Goal: Information Seeking & Learning: Learn about a topic

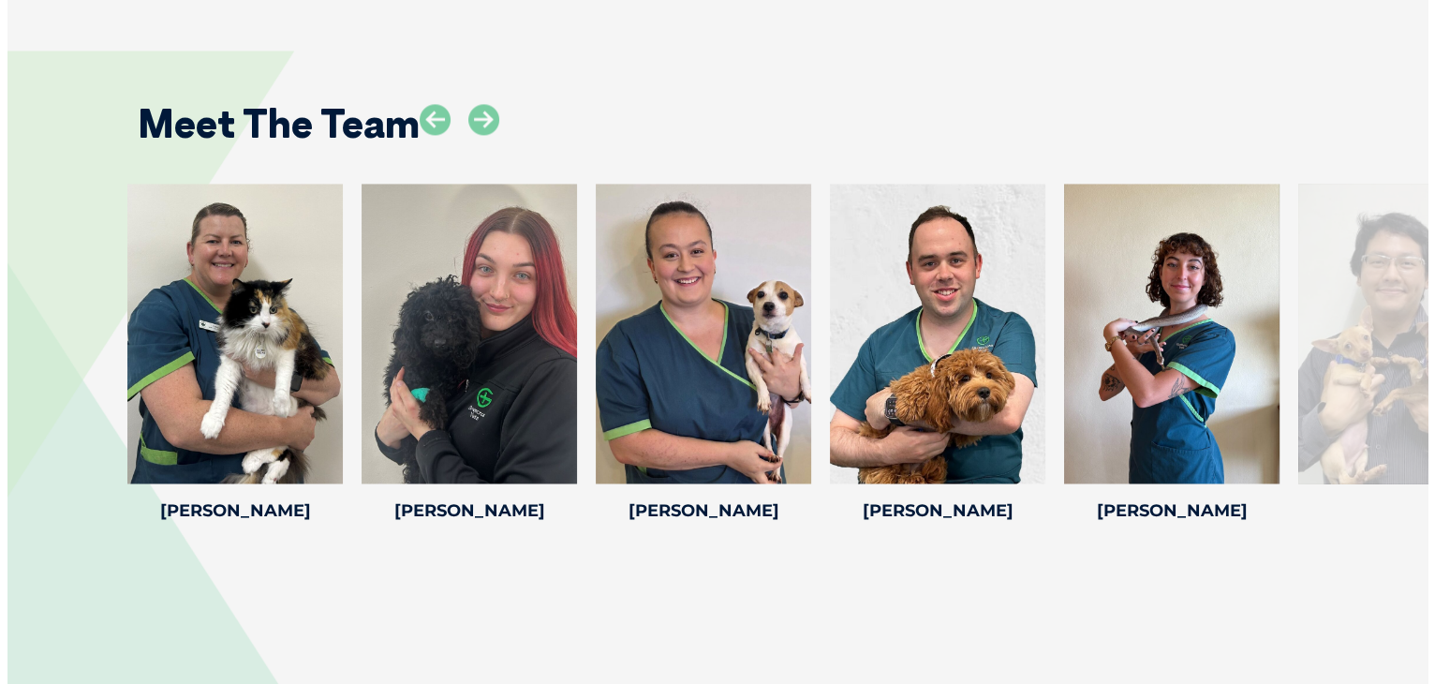
scroll to position [2997, 0]
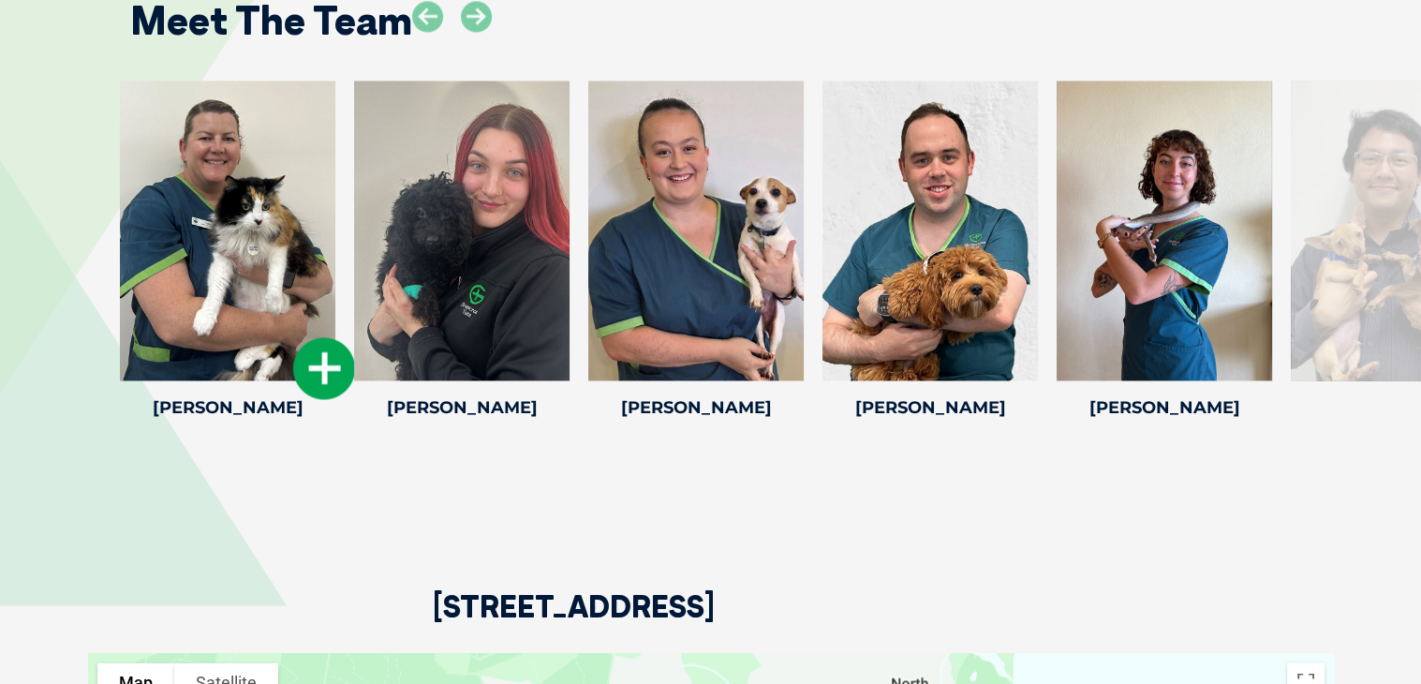
click at [336, 376] on icon at bounding box center [324, 368] width 62 height 62
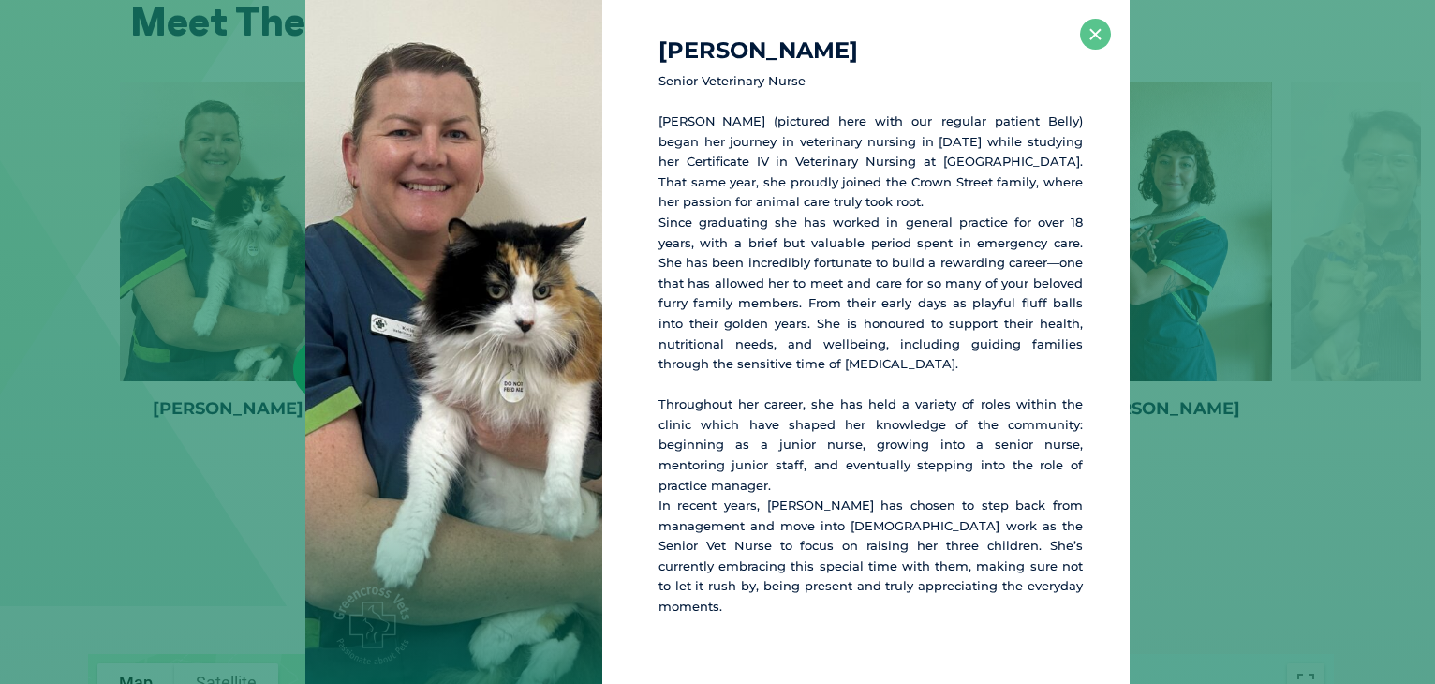
scroll to position [2995, 0]
click at [1091, 33] on button "×" at bounding box center [1095, 34] width 31 height 31
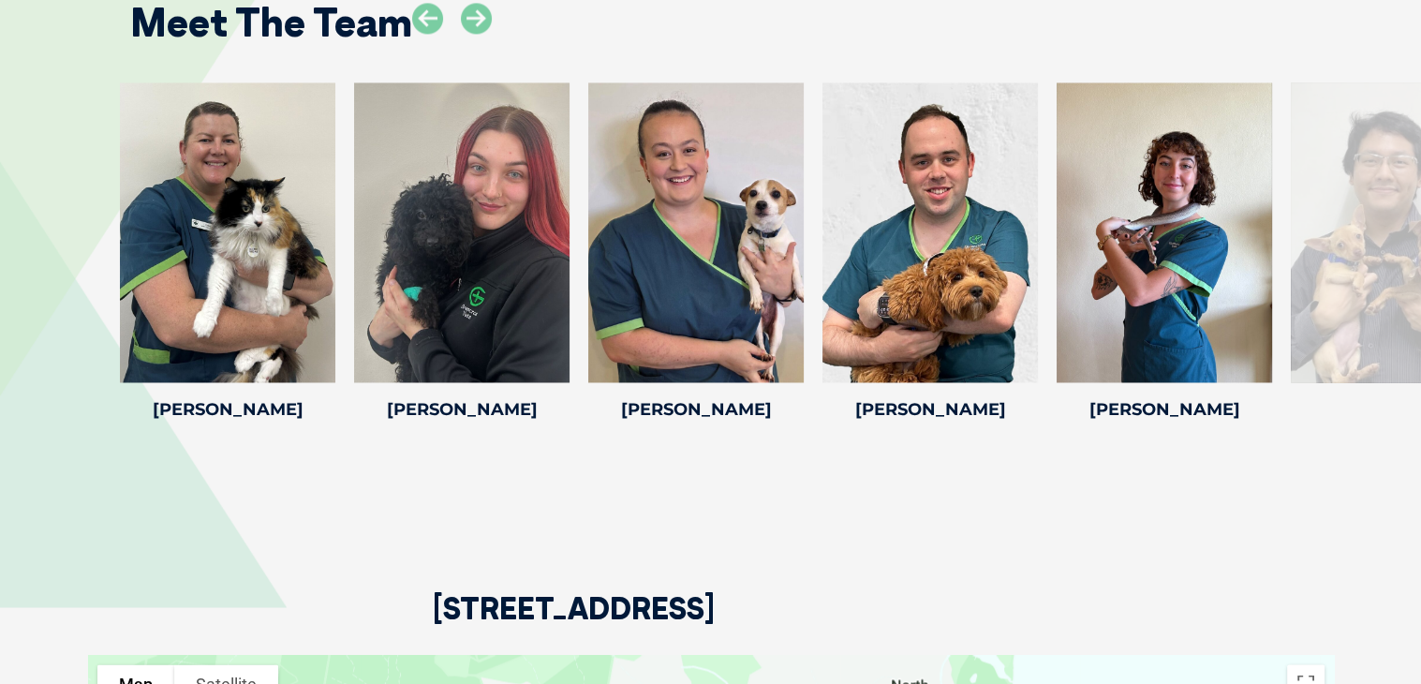
click at [1099, 281] on div at bounding box center [1164, 232] width 215 height 300
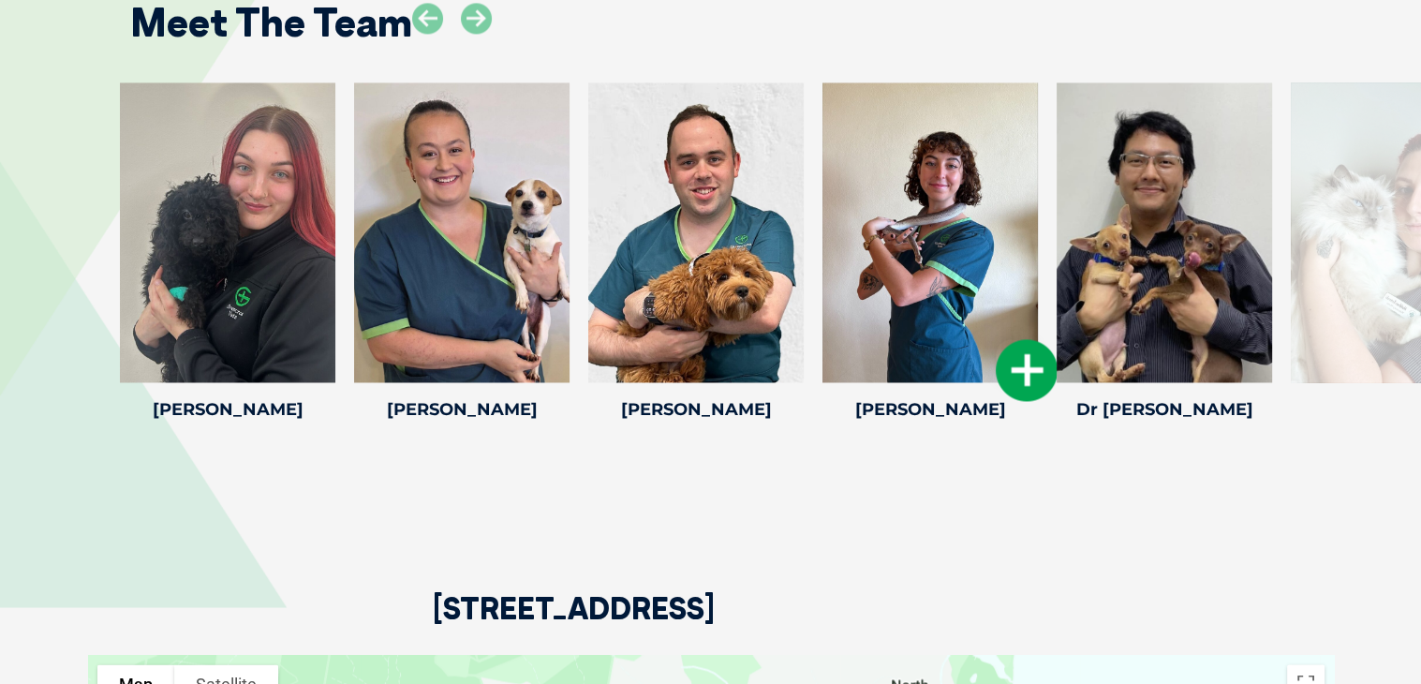
click at [270, 307] on div at bounding box center [227, 232] width 215 height 300
click at [556, 367] on icon at bounding box center [558, 370] width 62 height 62
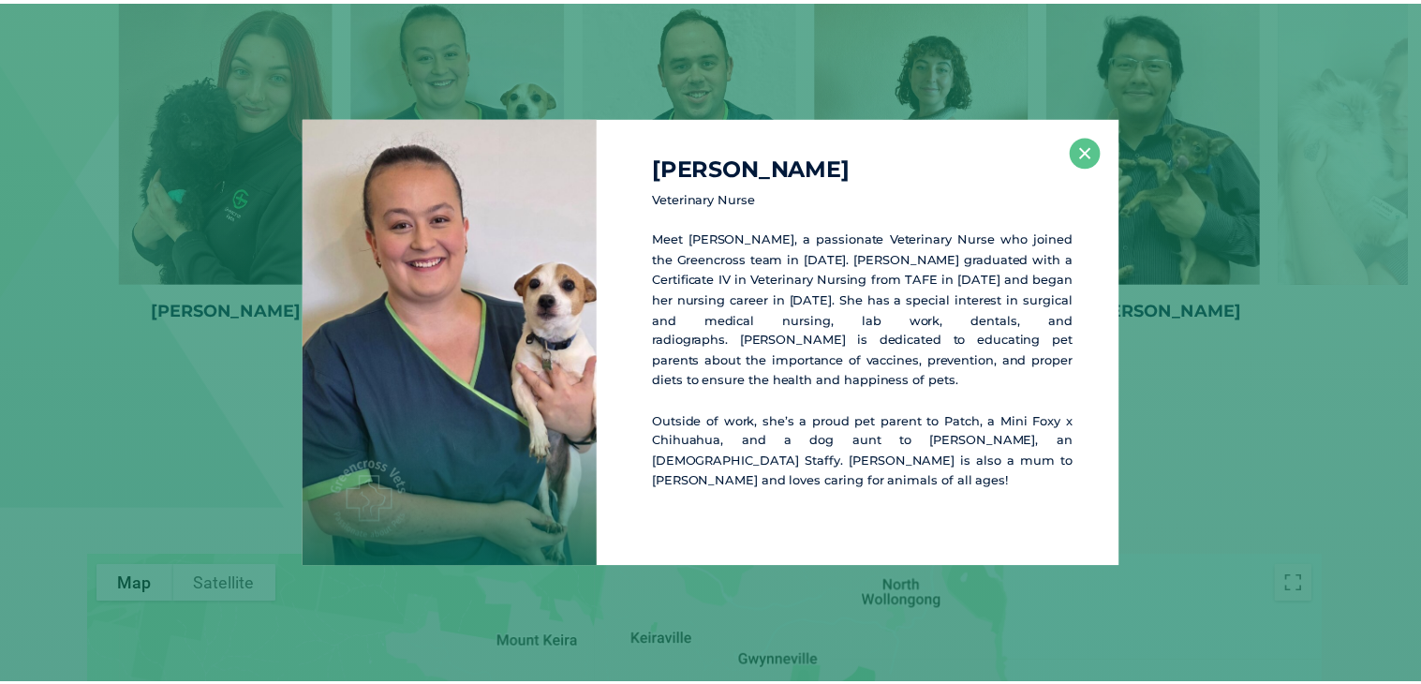
scroll to position [3098, 0]
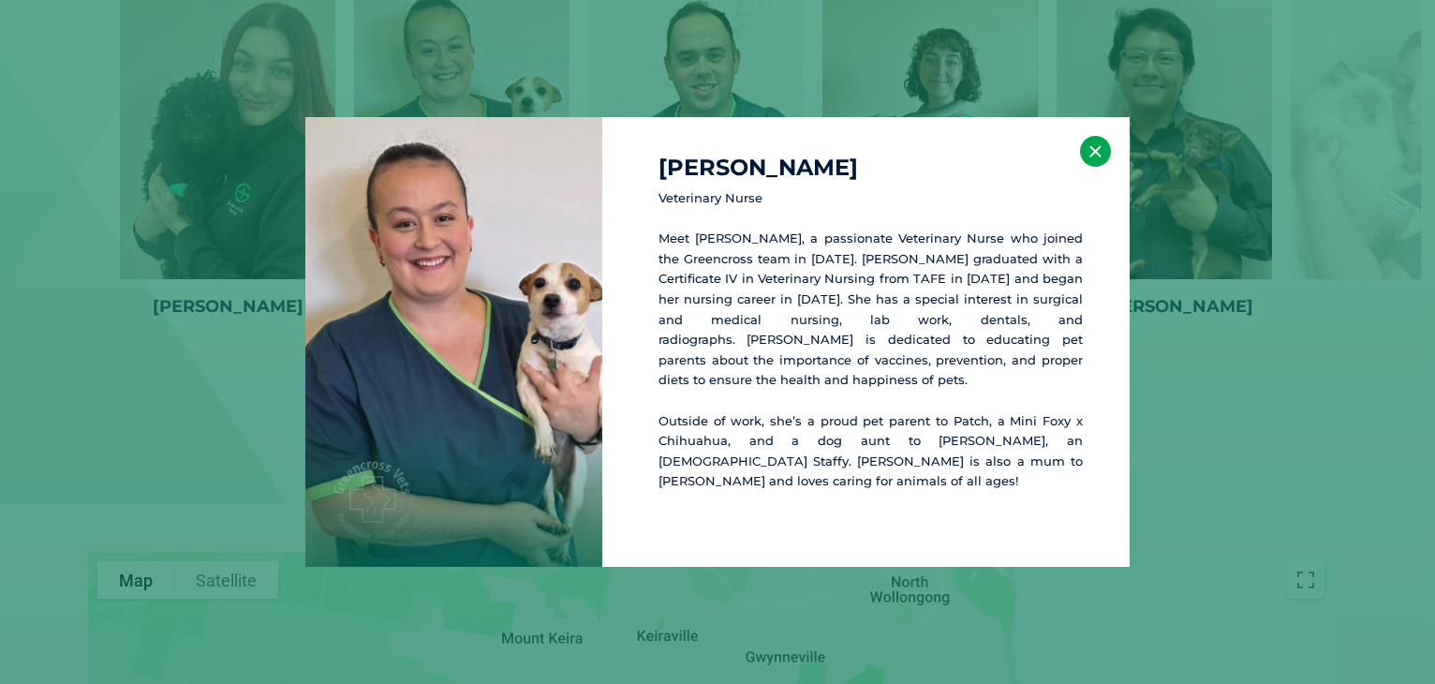
click at [1104, 167] on button "×" at bounding box center [1095, 151] width 31 height 31
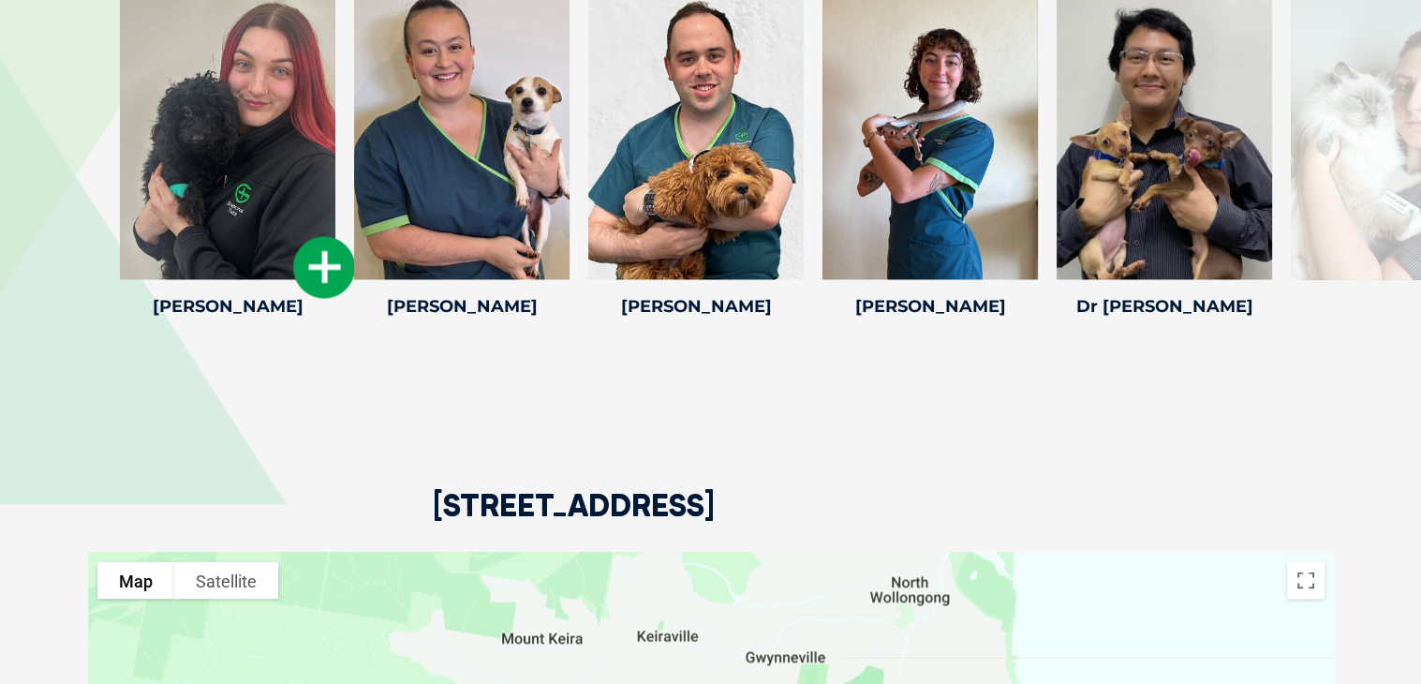
click at [311, 264] on icon at bounding box center [324, 267] width 62 height 62
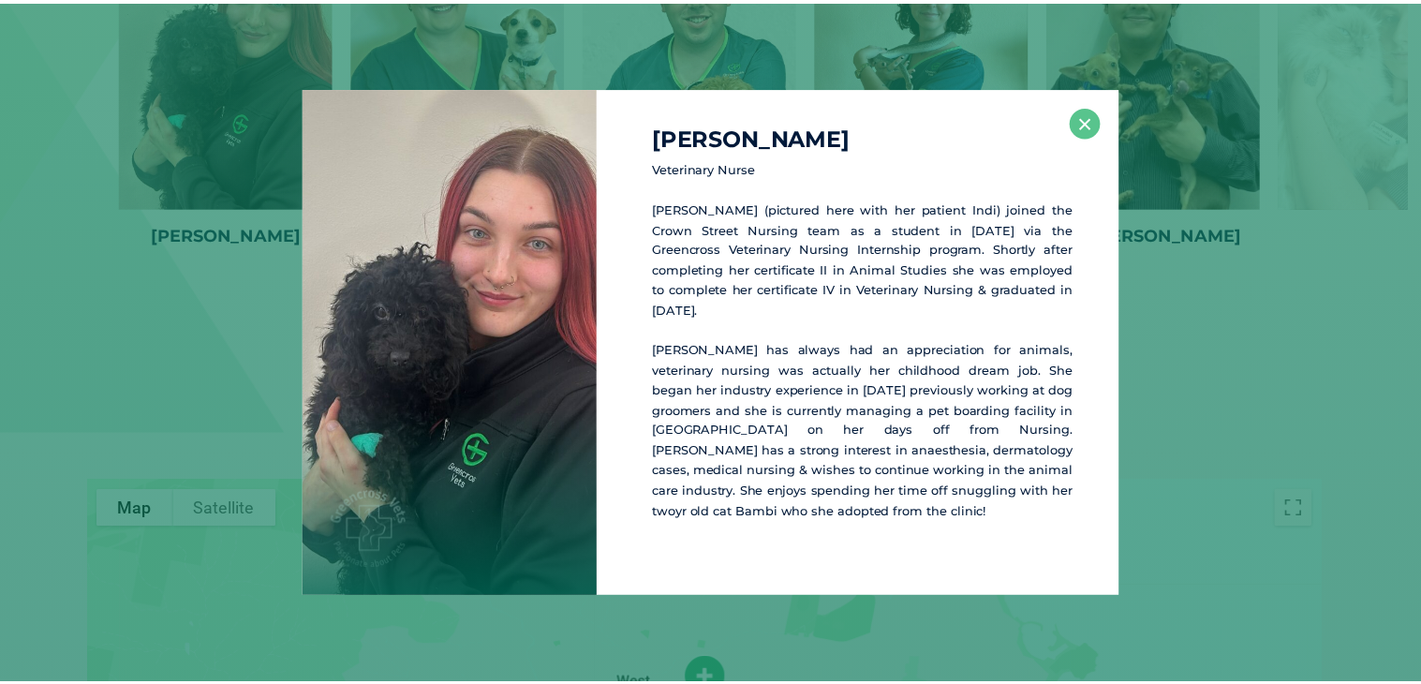
scroll to position [3170, 0]
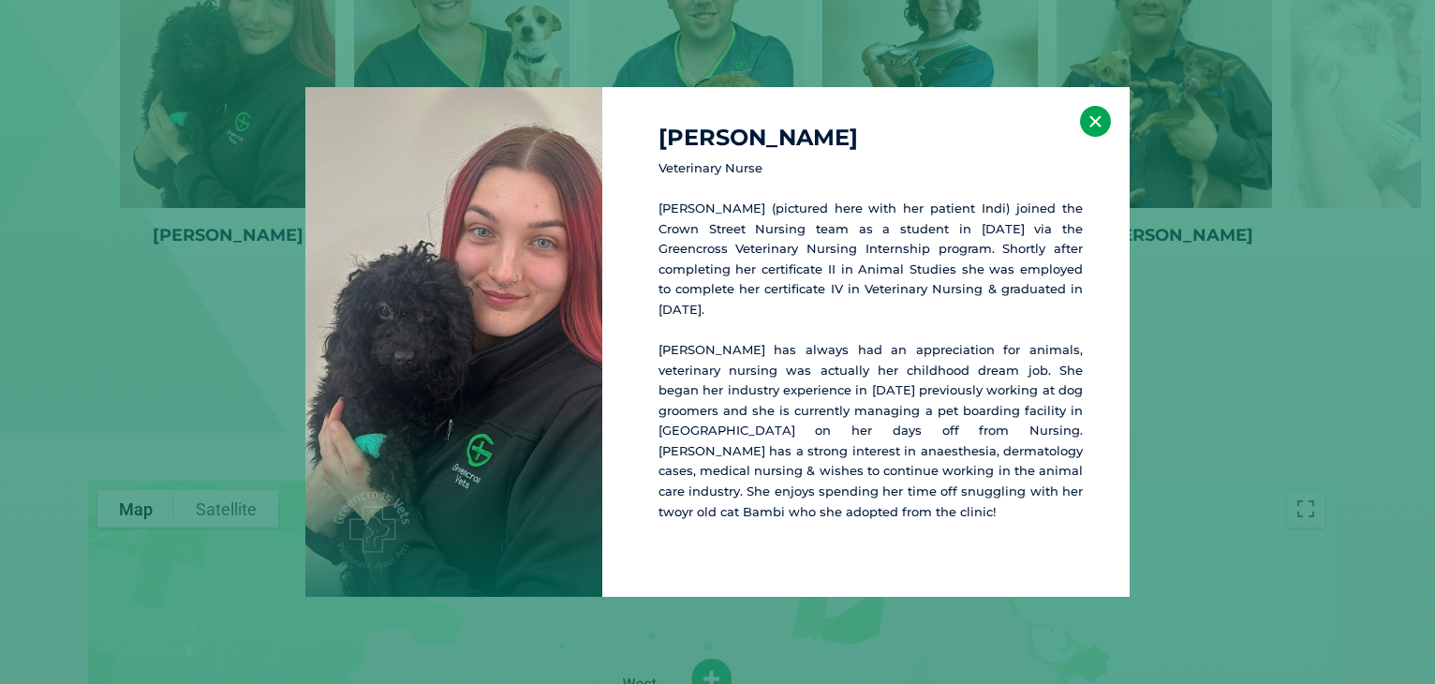
click at [1084, 122] on button "×" at bounding box center [1095, 121] width 31 height 31
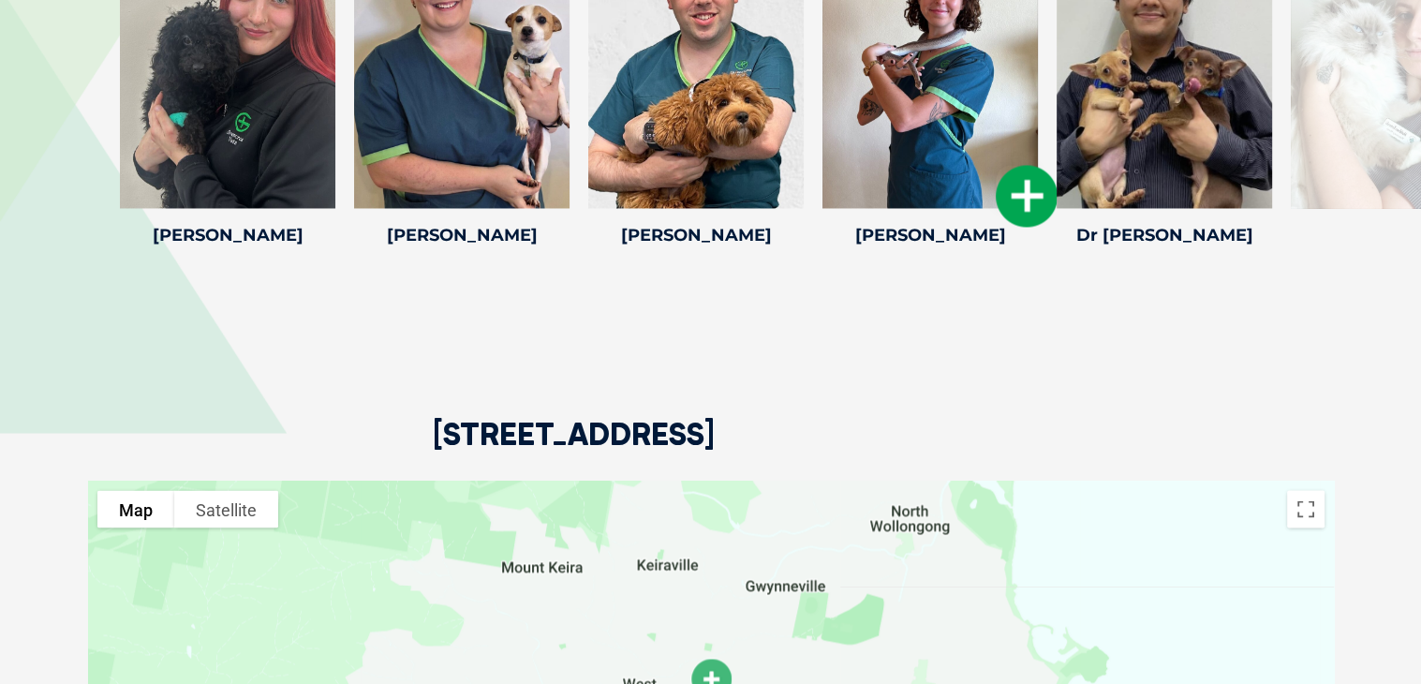
click at [1034, 198] on icon at bounding box center [1027, 196] width 62 height 62
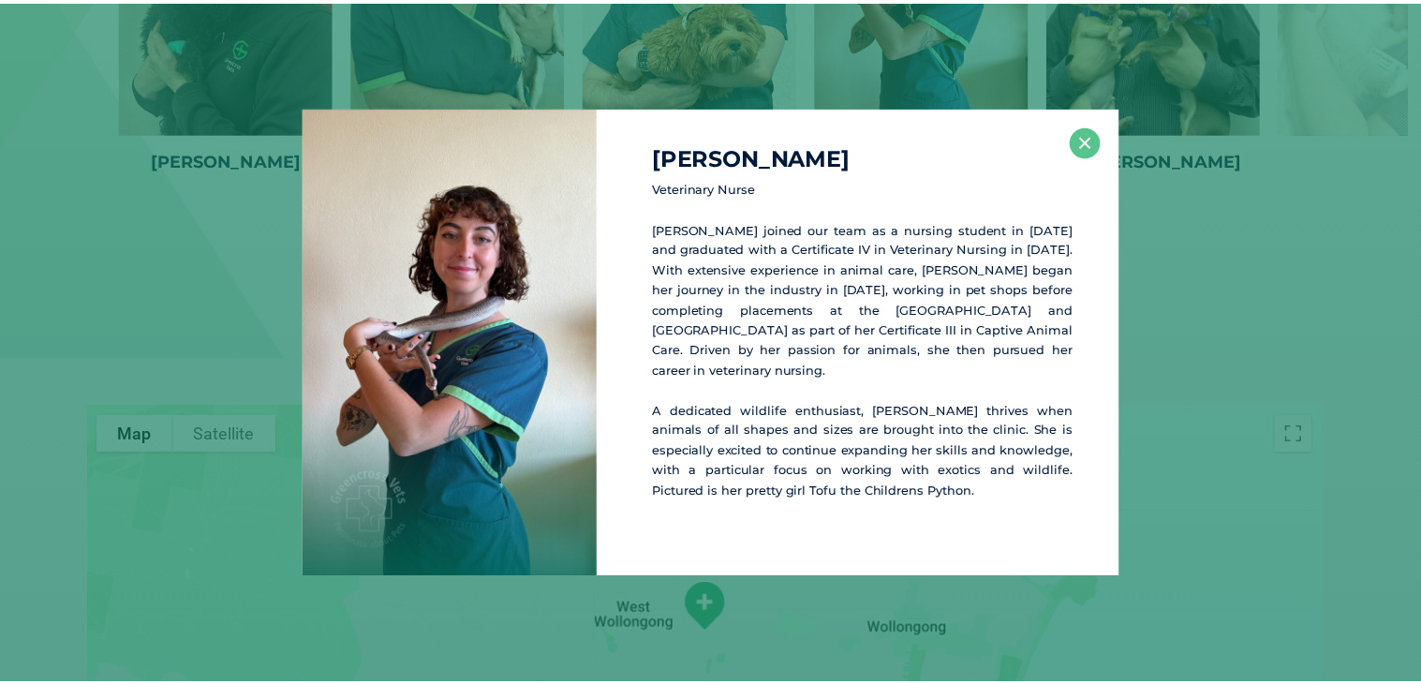
scroll to position [3248, 0]
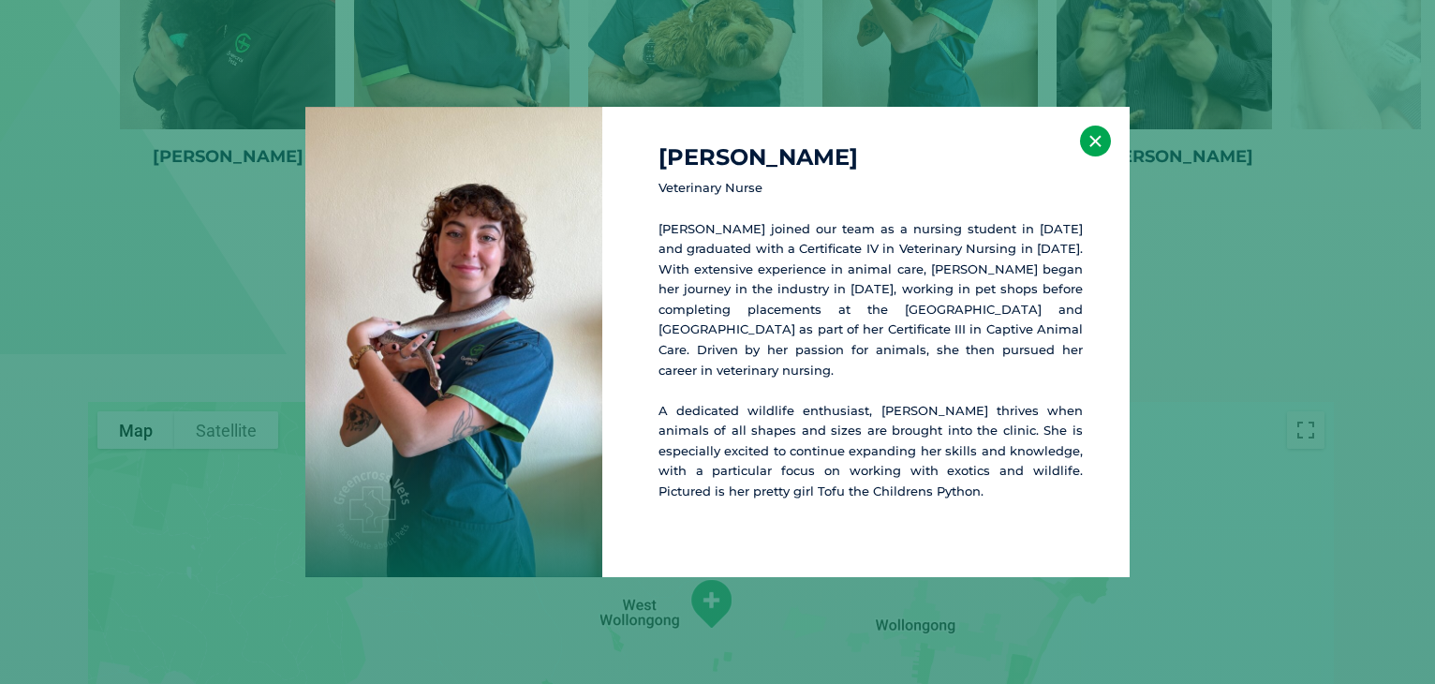
click at [1099, 132] on button "×" at bounding box center [1095, 141] width 31 height 31
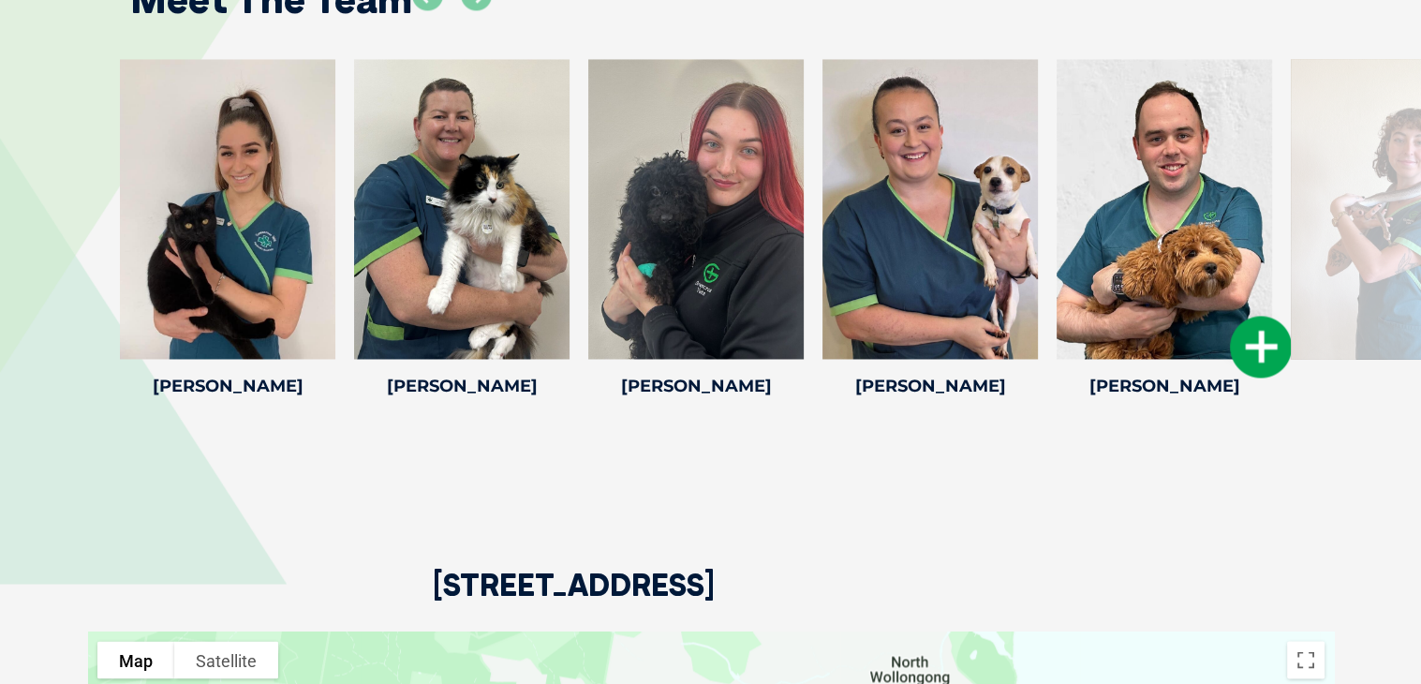
scroll to position [3012, 0]
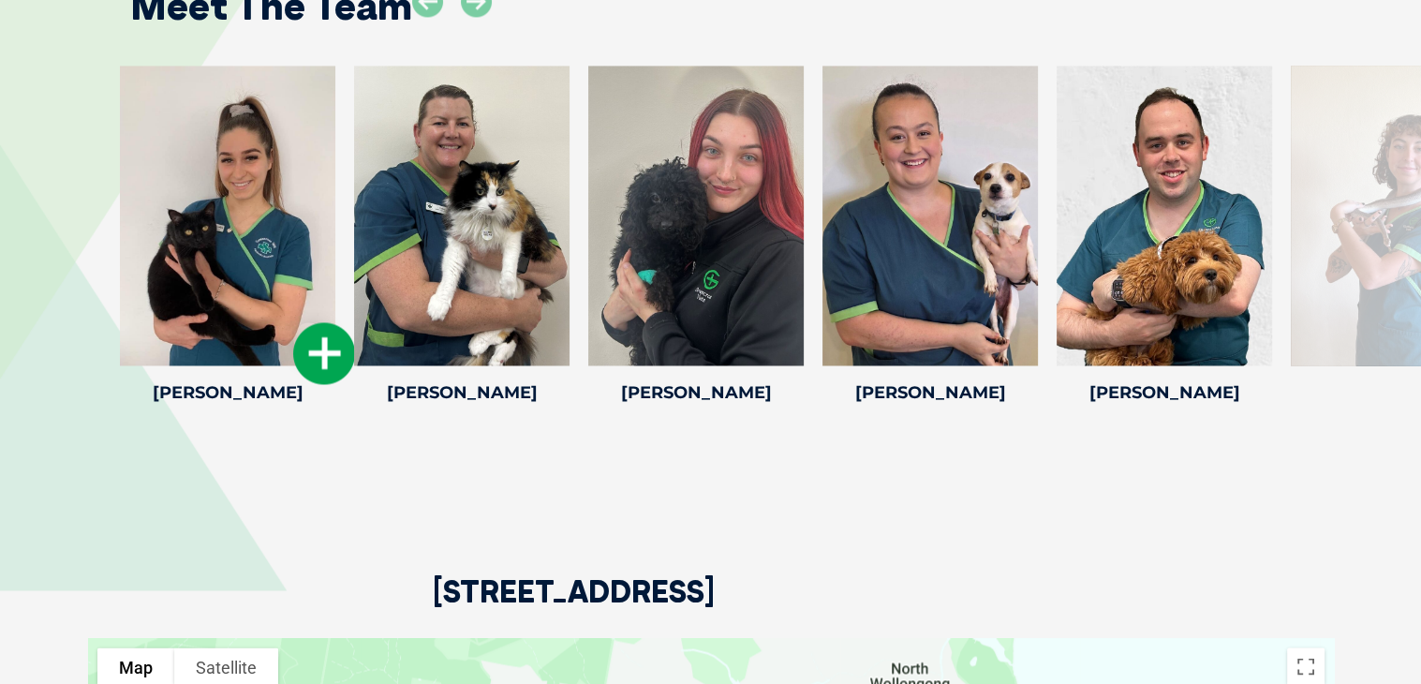
click at [312, 351] on icon at bounding box center [324, 353] width 62 height 62
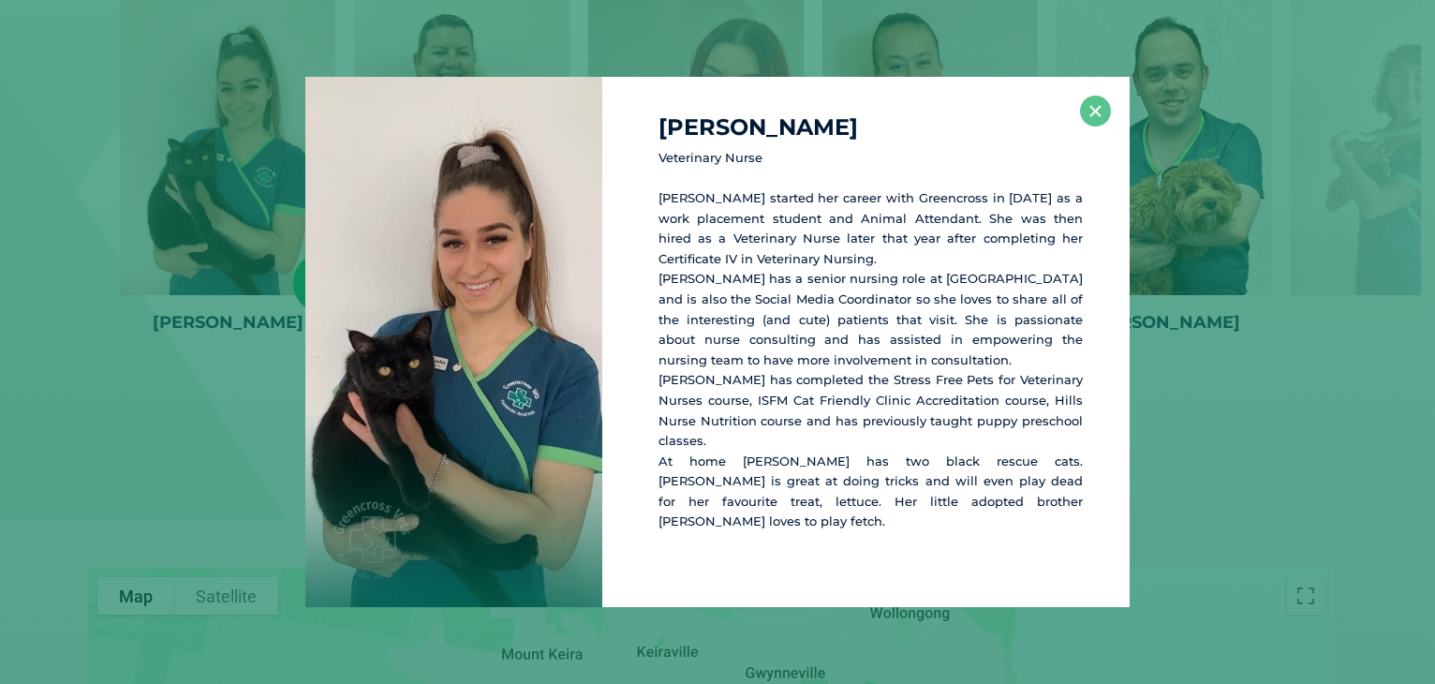
scroll to position [3083, 0]
click at [1093, 126] on button "×" at bounding box center [1095, 111] width 31 height 31
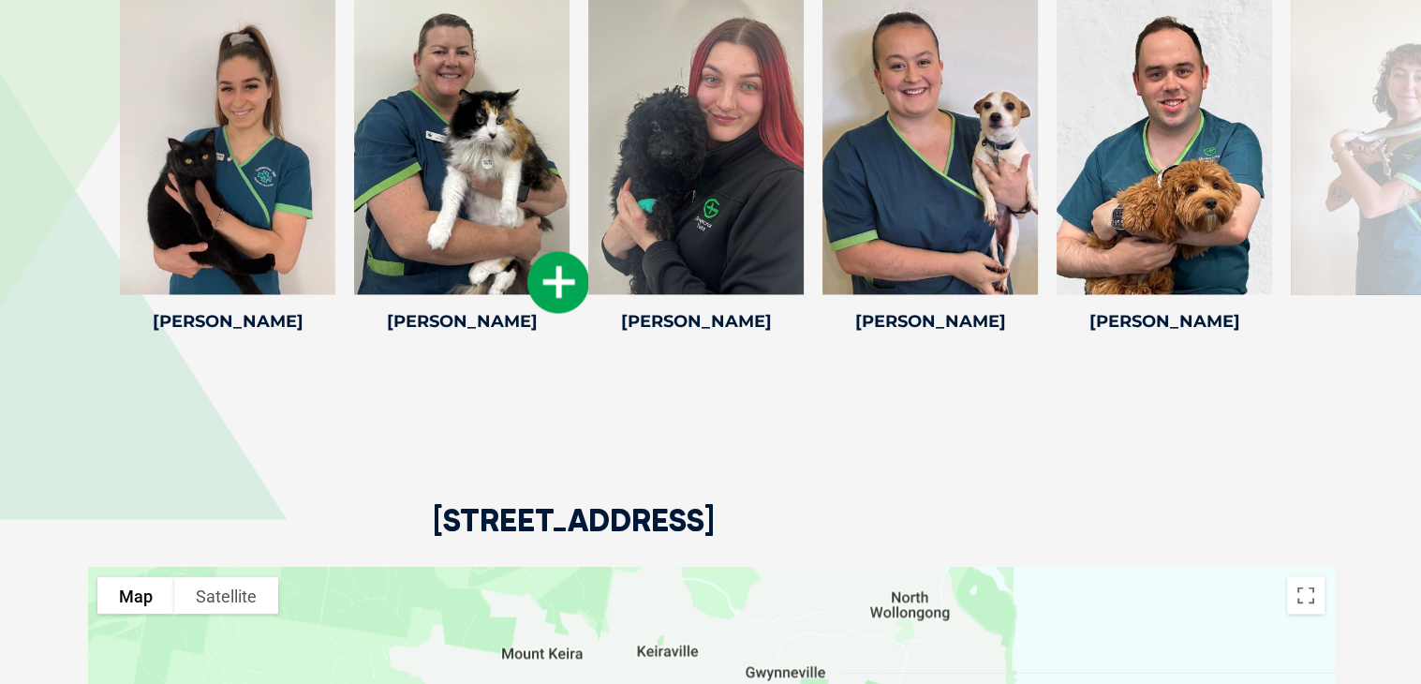
click at [563, 284] on icon at bounding box center [558, 282] width 62 height 62
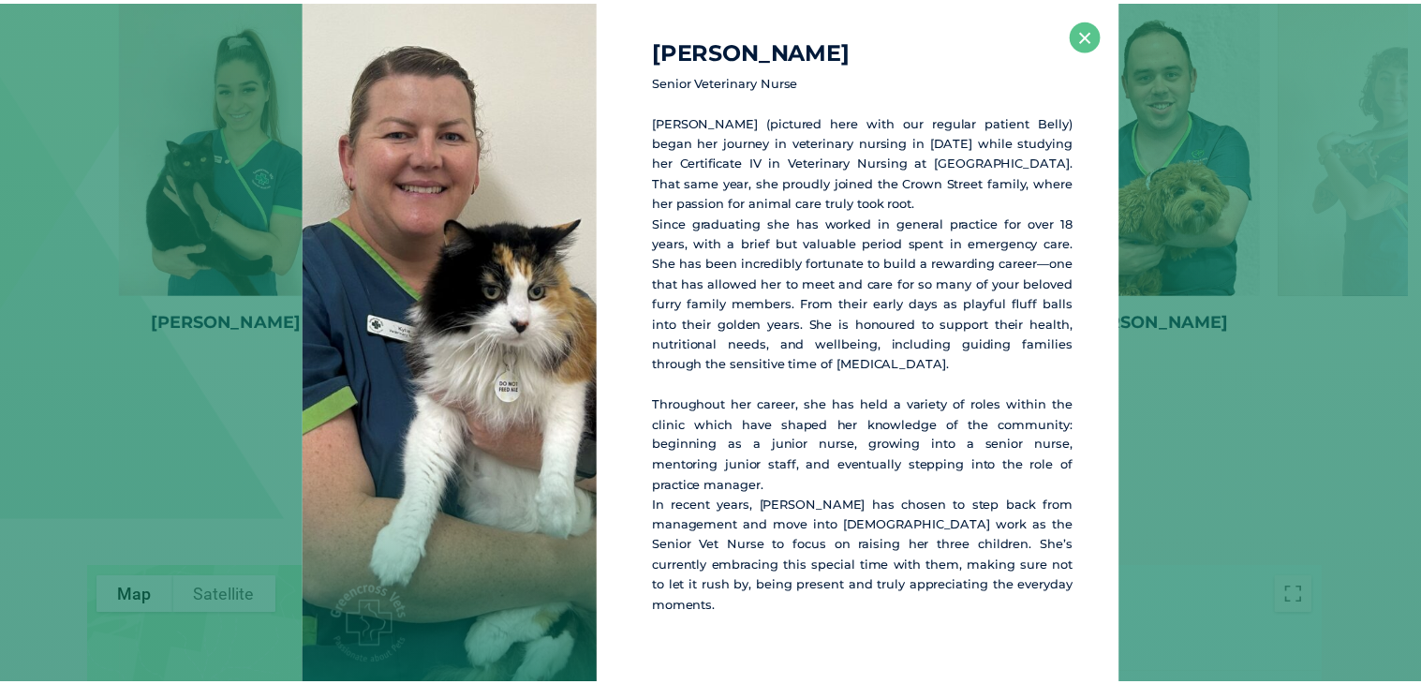
scroll to position [3082, 0]
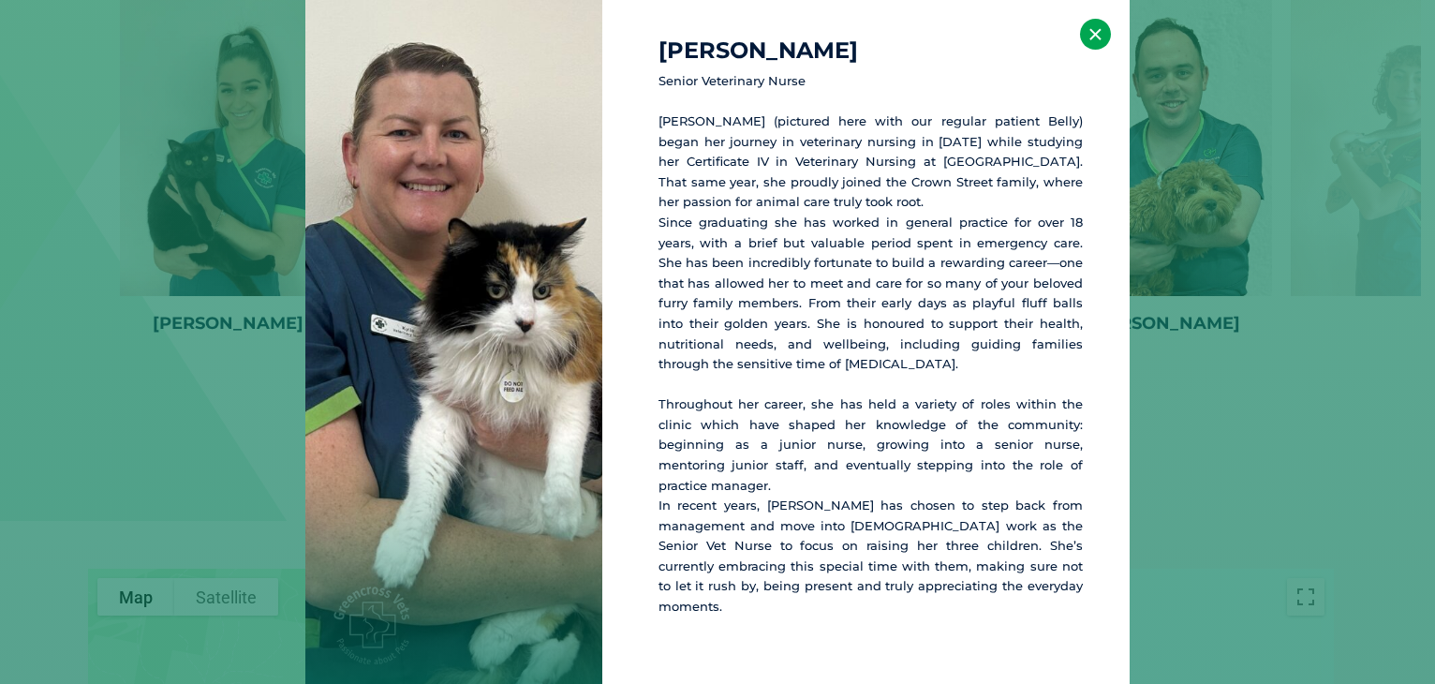
click at [1094, 33] on button "×" at bounding box center [1095, 34] width 31 height 31
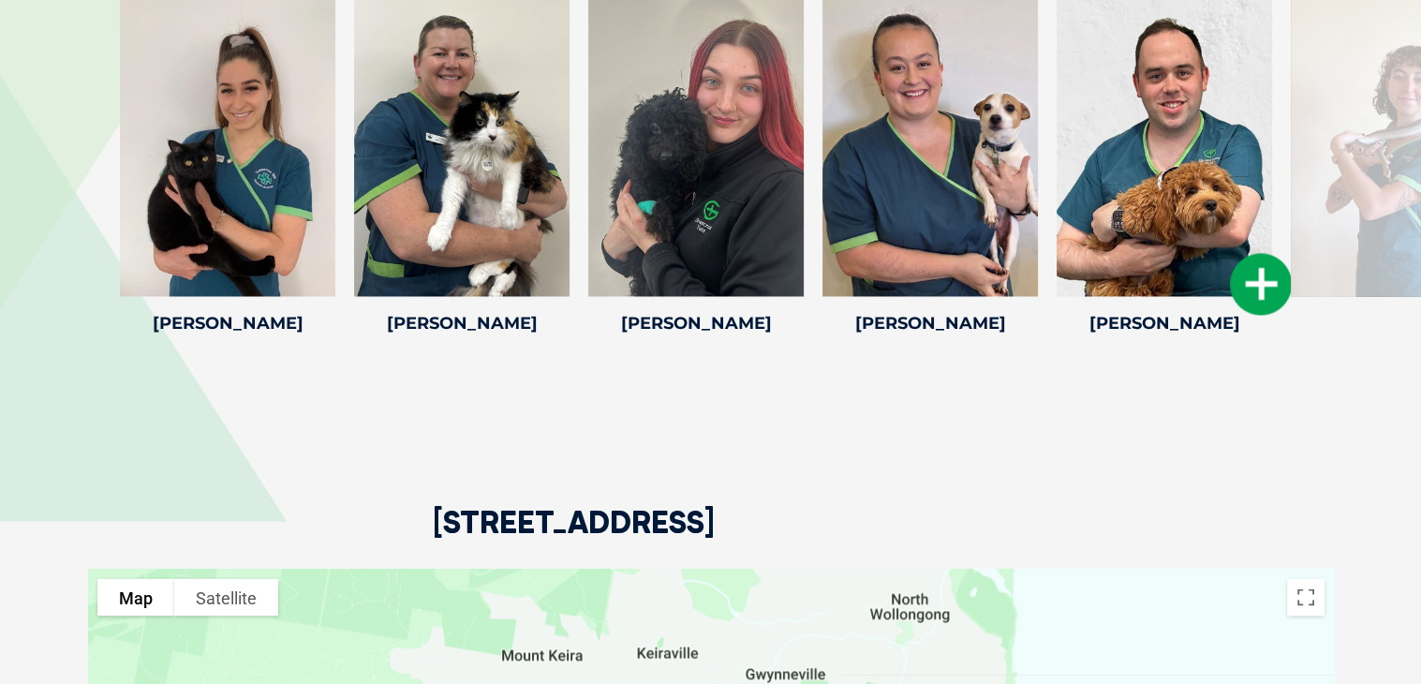
click at [719, 198] on div at bounding box center [695, 146] width 215 height 300
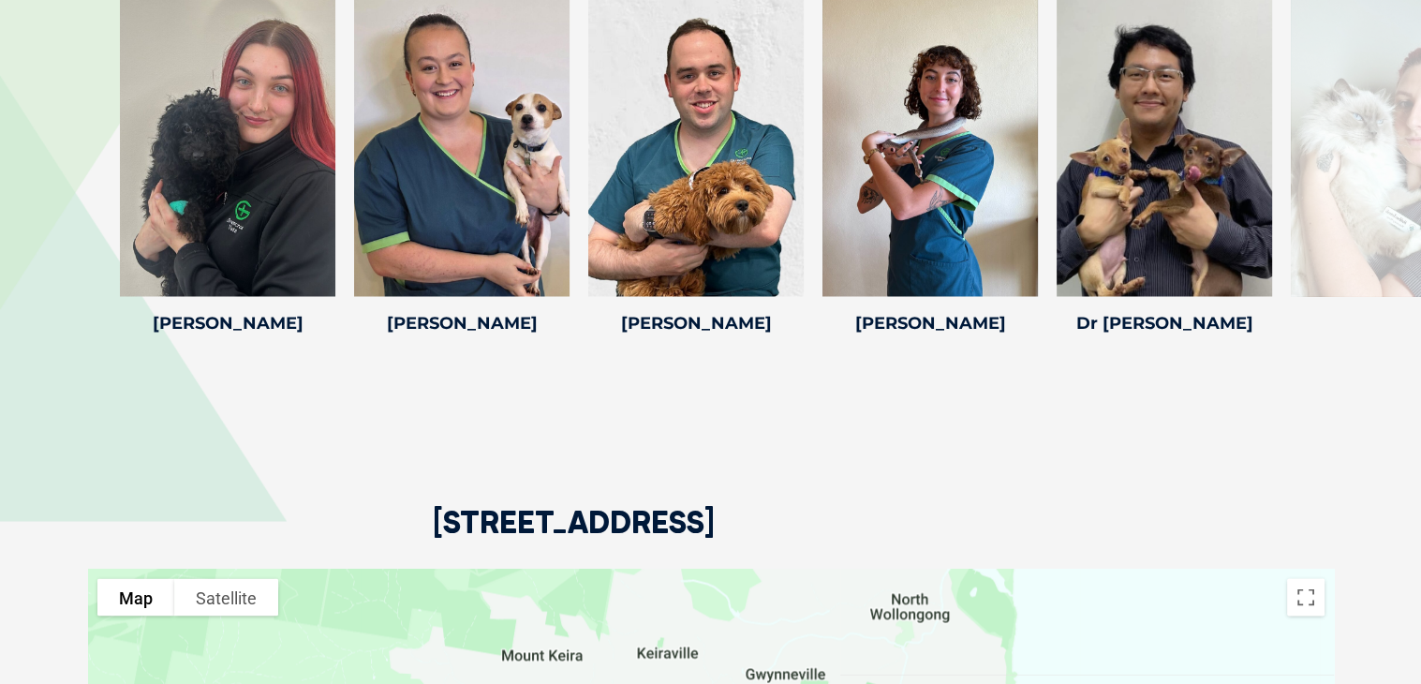
click at [1374, 167] on div at bounding box center [1398, 146] width 215 height 300
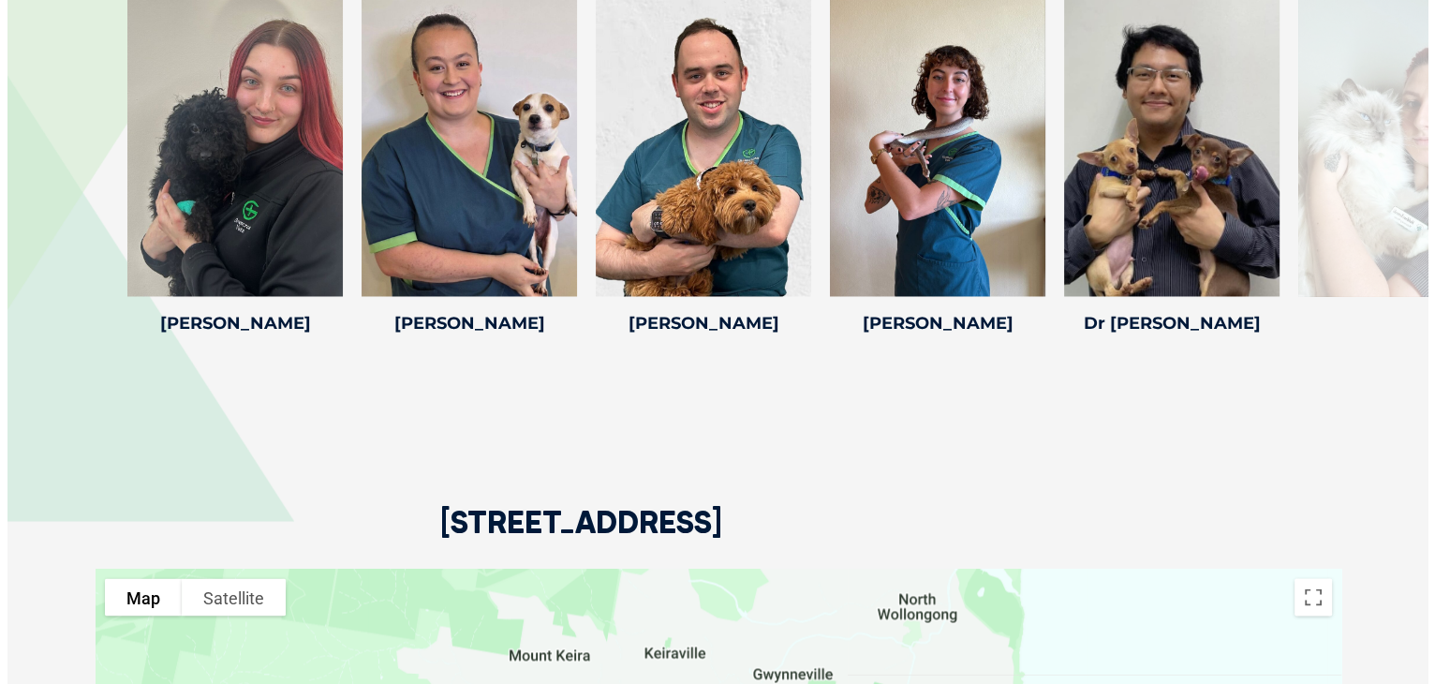
scroll to position [2894, 0]
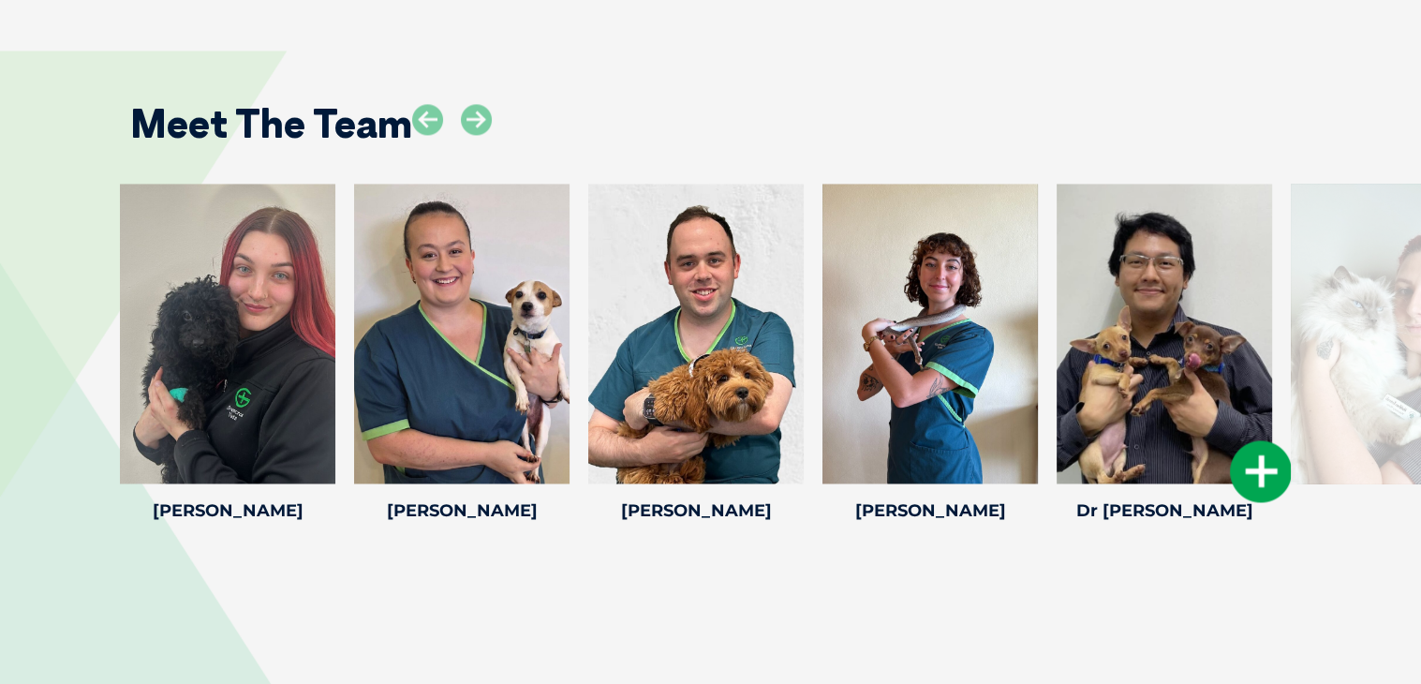
click at [1184, 356] on div at bounding box center [1164, 334] width 215 height 300
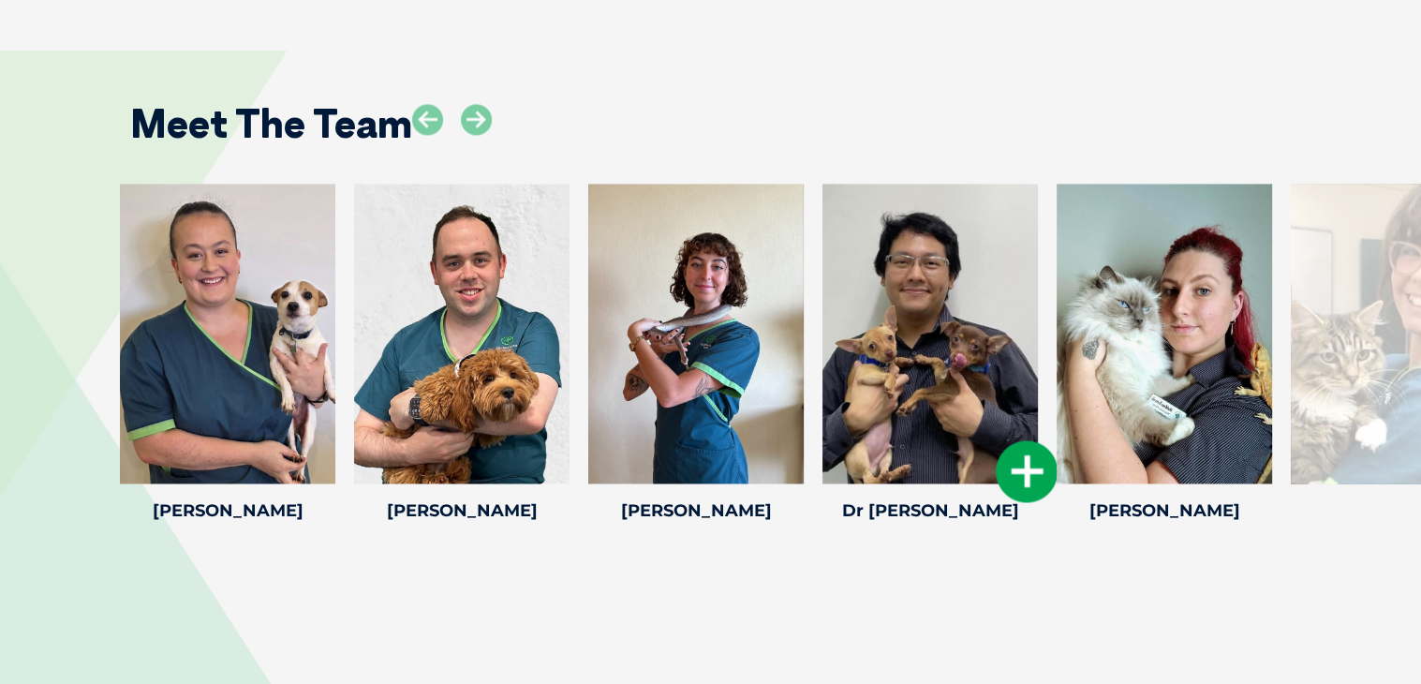
click at [471, 132] on icon at bounding box center [476, 119] width 31 height 31
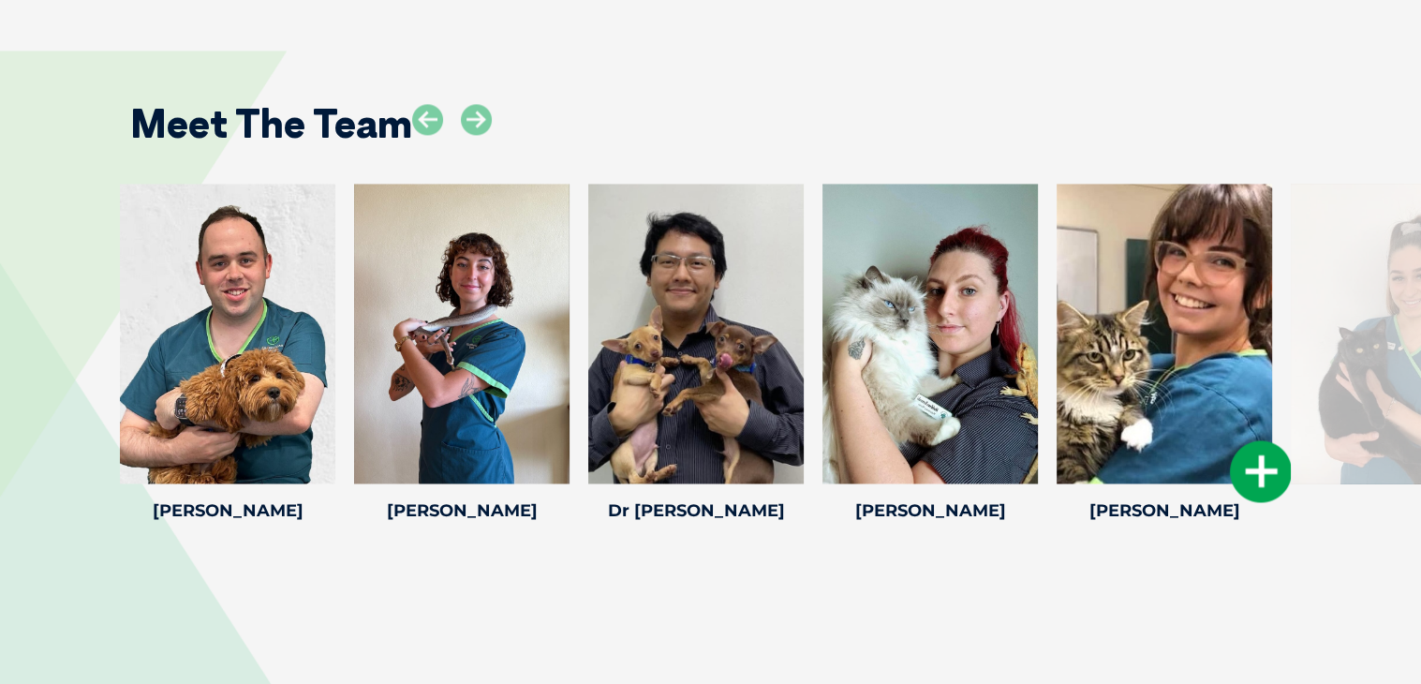
click at [1244, 466] on icon at bounding box center [1261, 471] width 62 height 62
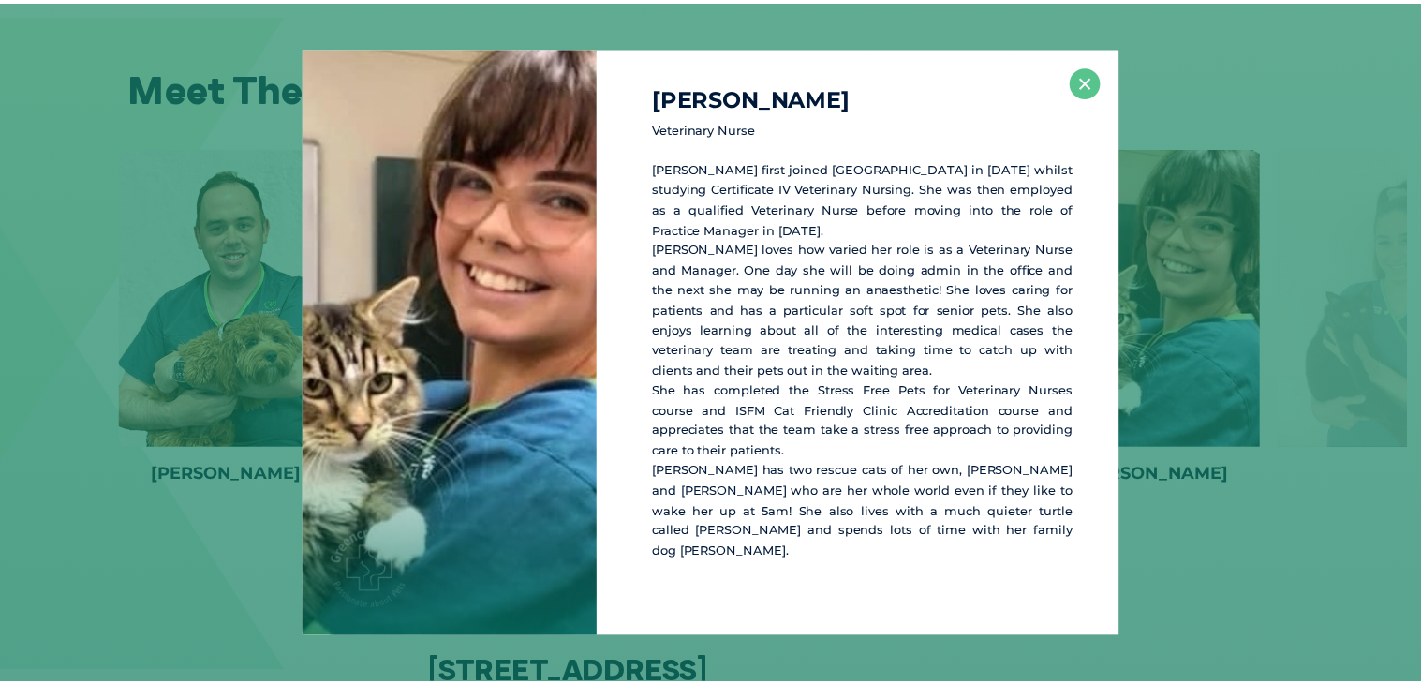
scroll to position [2933, 0]
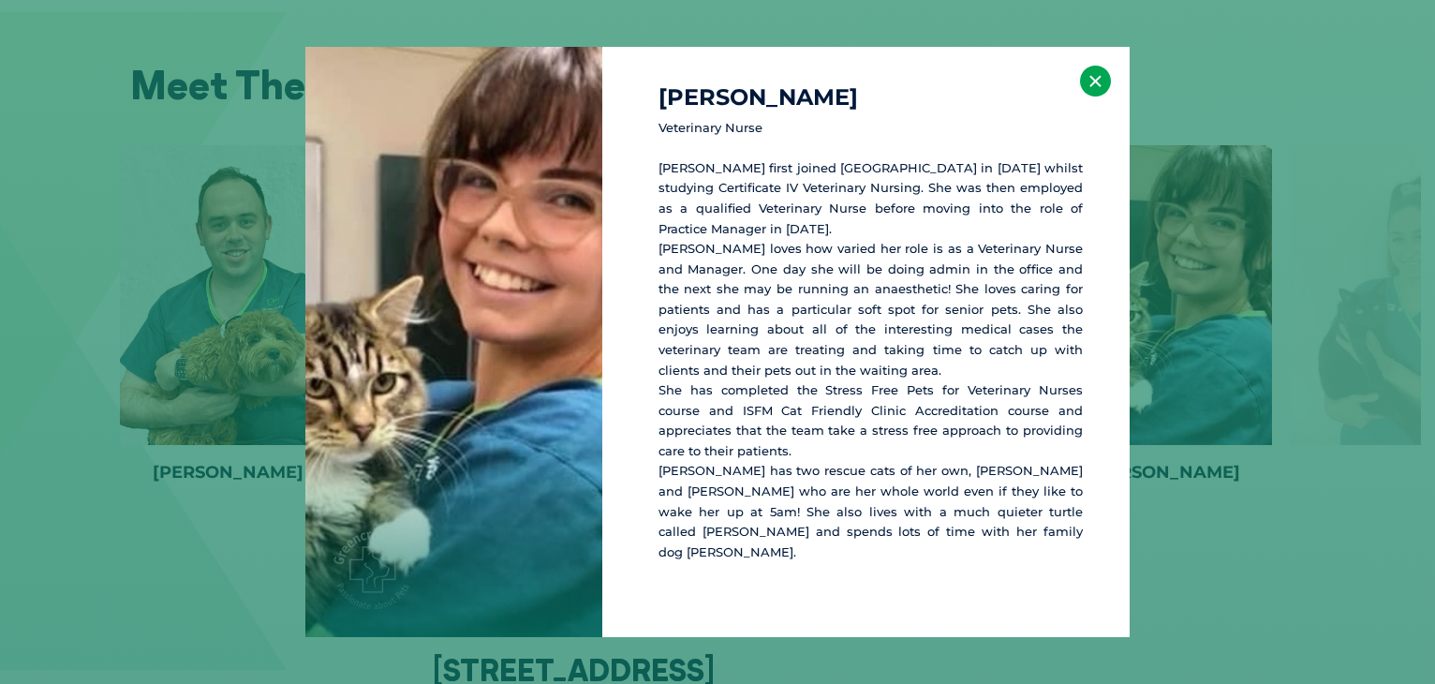
click at [1101, 83] on button "×" at bounding box center [1095, 81] width 31 height 31
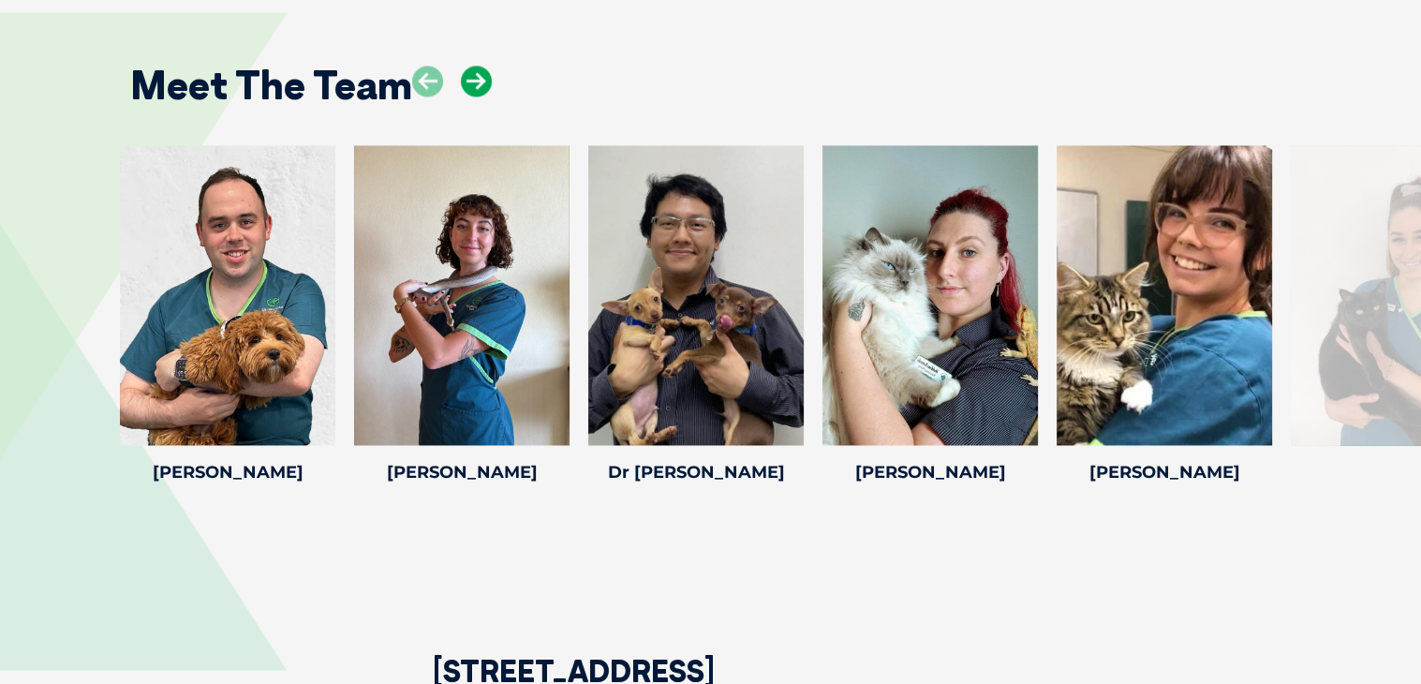
click at [480, 81] on icon at bounding box center [476, 81] width 31 height 31
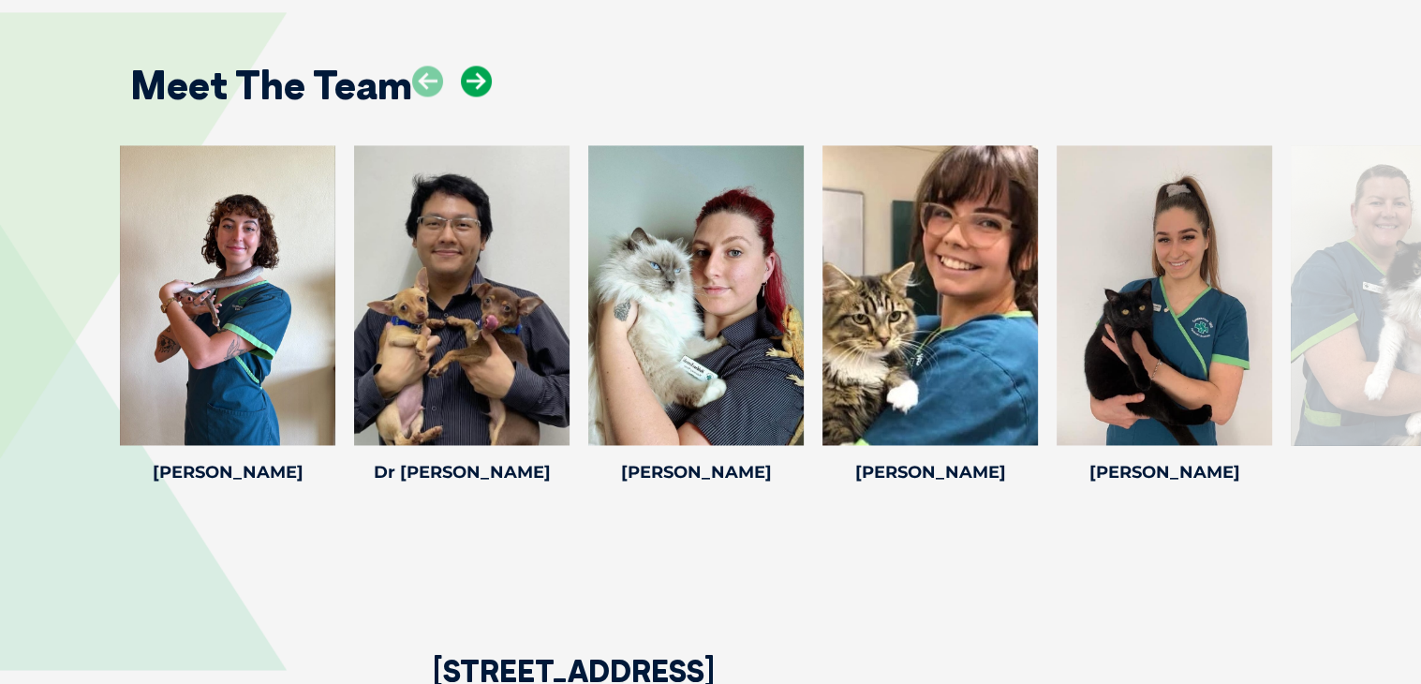
click at [480, 80] on icon at bounding box center [476, 81] width 31 height 31
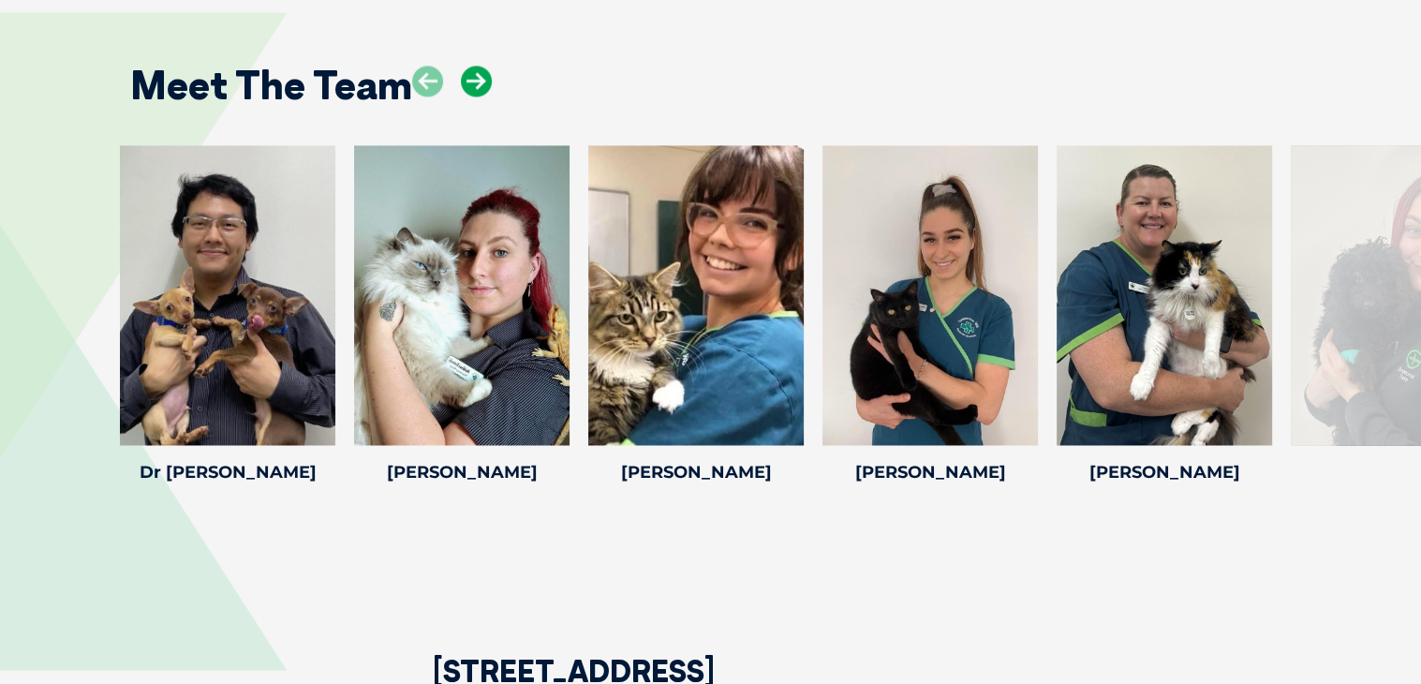
click at [480, 80] on icon at bounding box center [476, 81] width 31 height 31
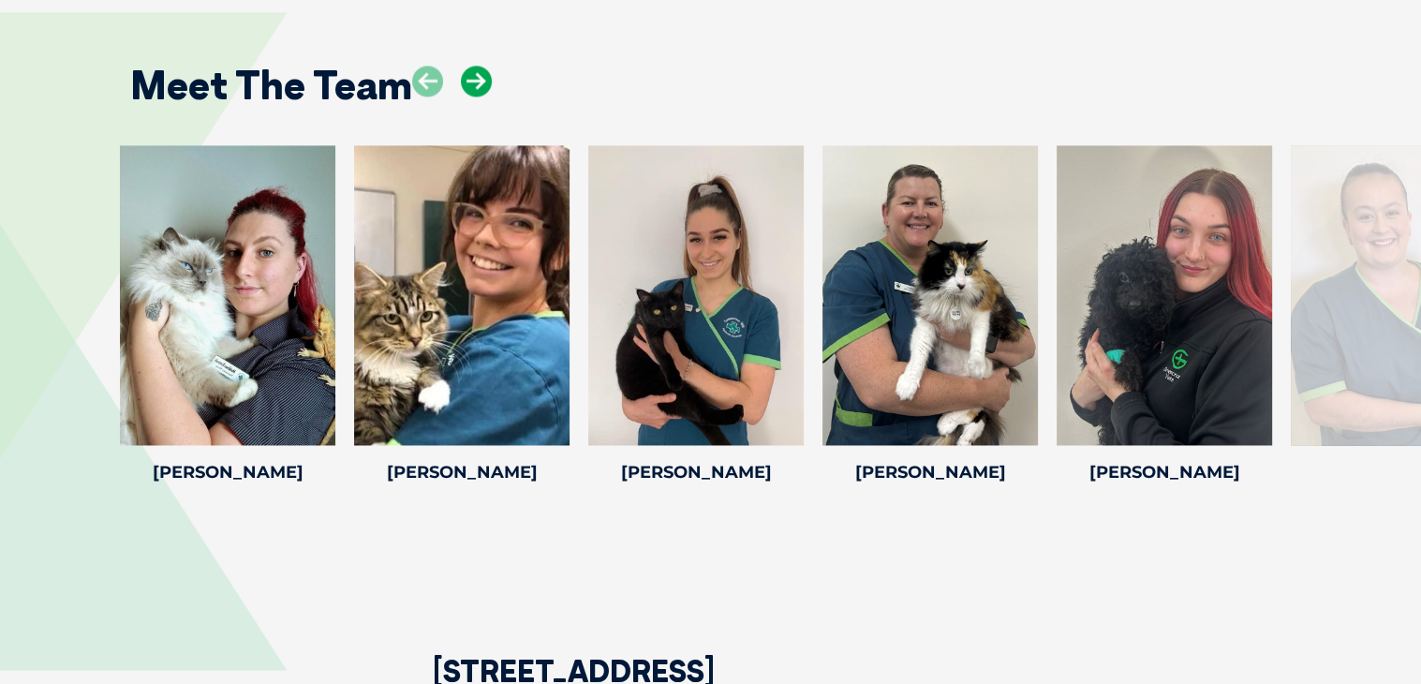
click at [480, 80] on icon at bounding box center [476, 81] width 31 height 31
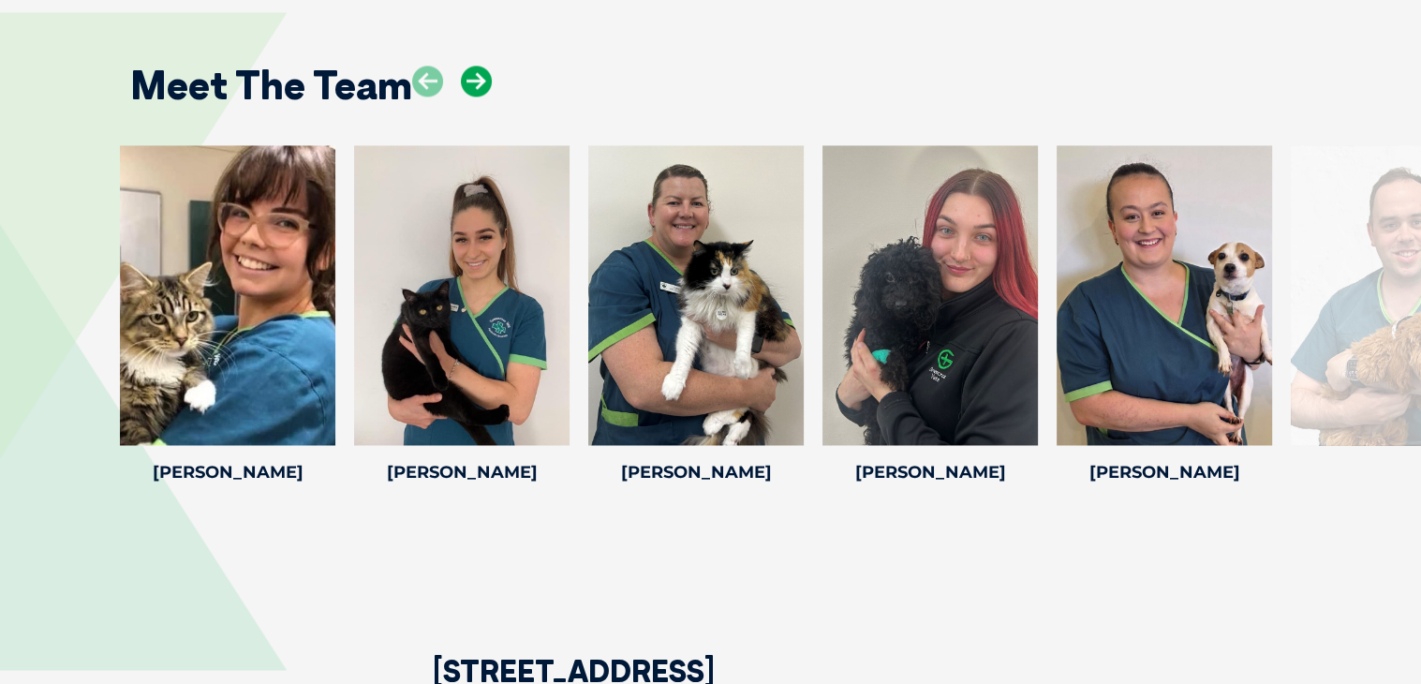
click at [480, 80] on icon at bounding box center [476, 81] width 31 height 31
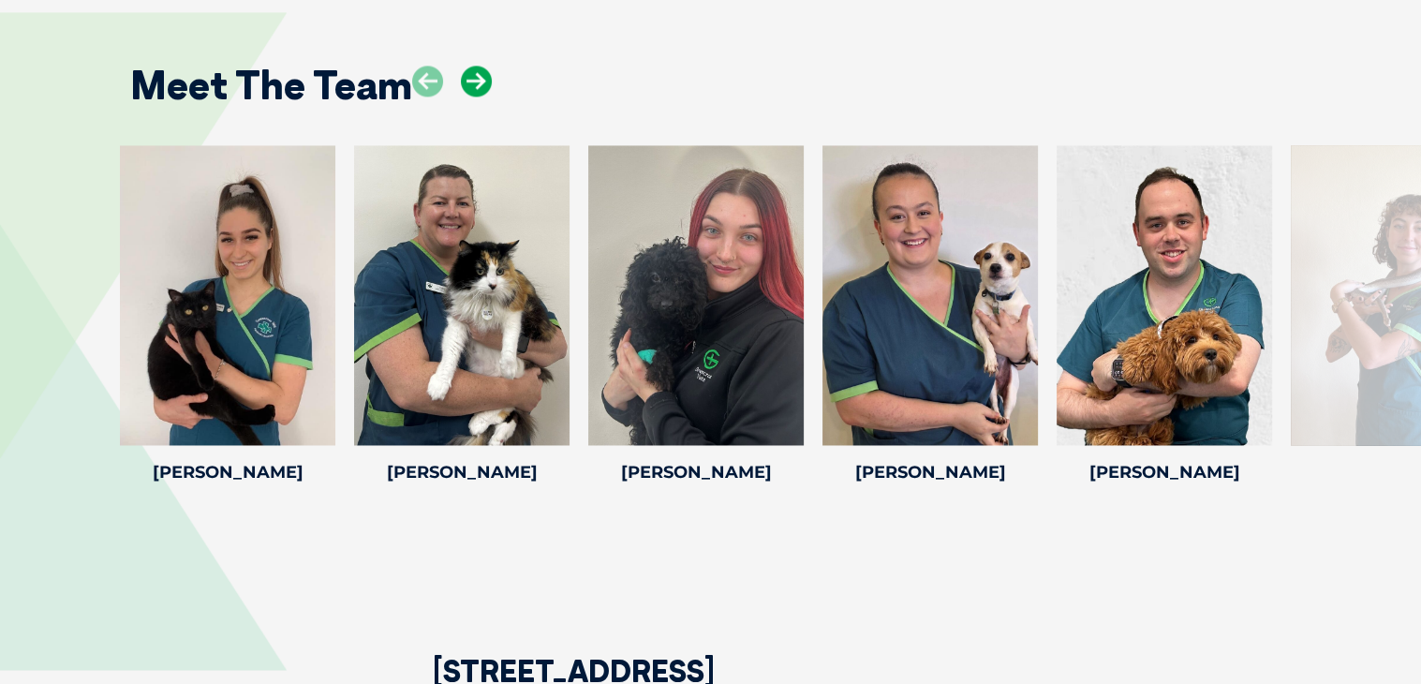
click at [480, 80] on icon at bounding box center [476, 81] width 31 height 31
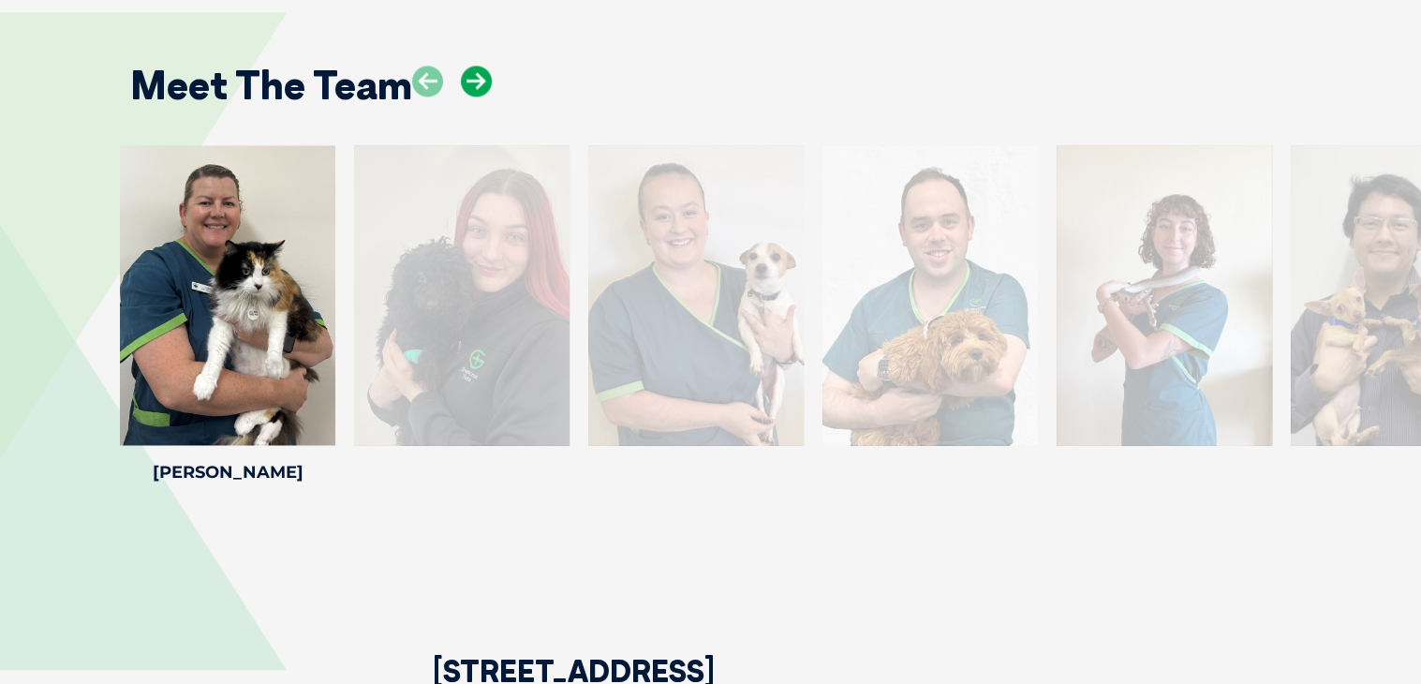
click at [480, 80] on icon at bounding box center [476, 81] width 31 height 31
